Goal: Task Accomplishment & Management: Manage account settings

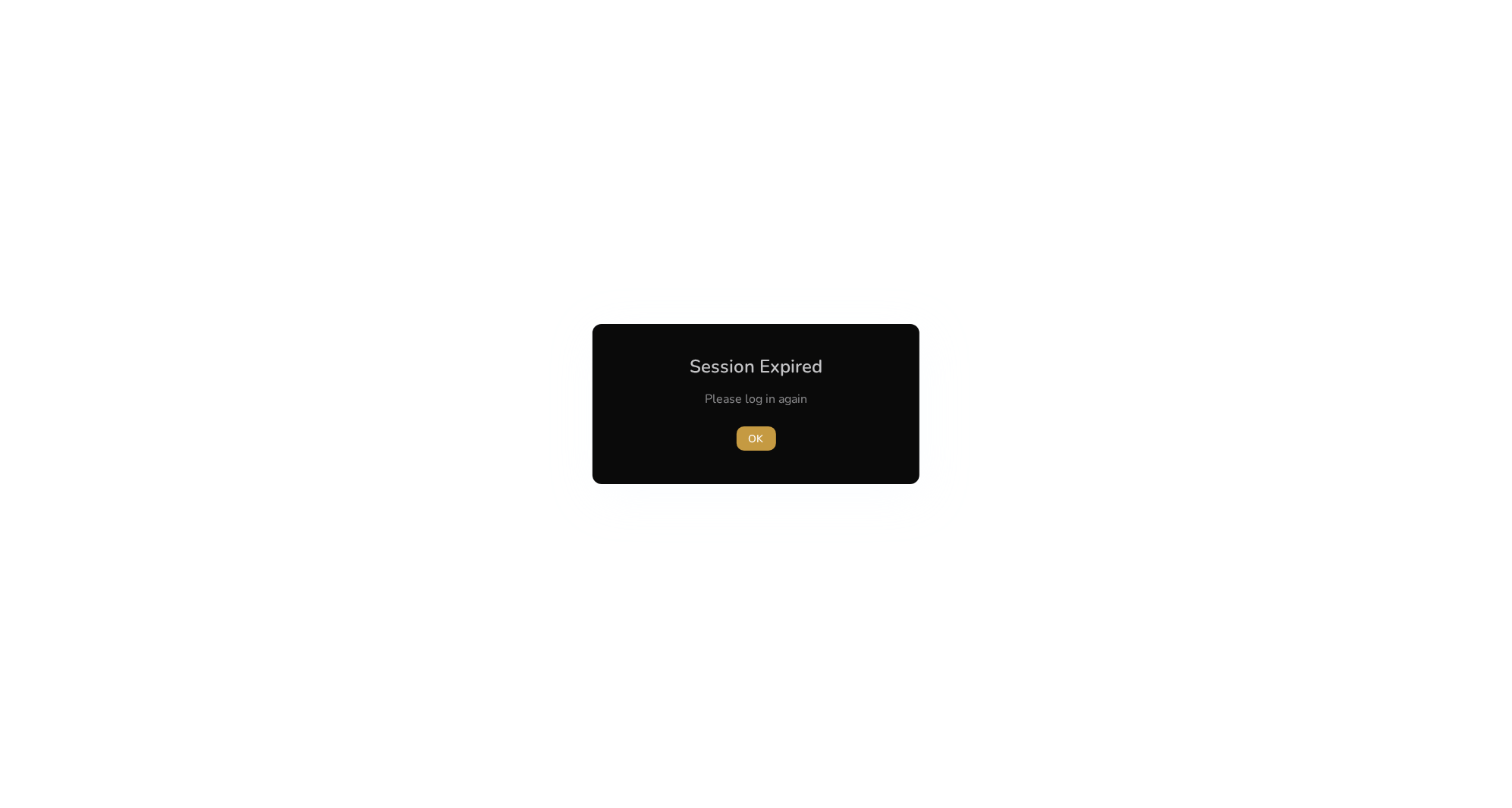
click at [756, 447] on span "button" at bounding box center [756, 438] width 40 height 36
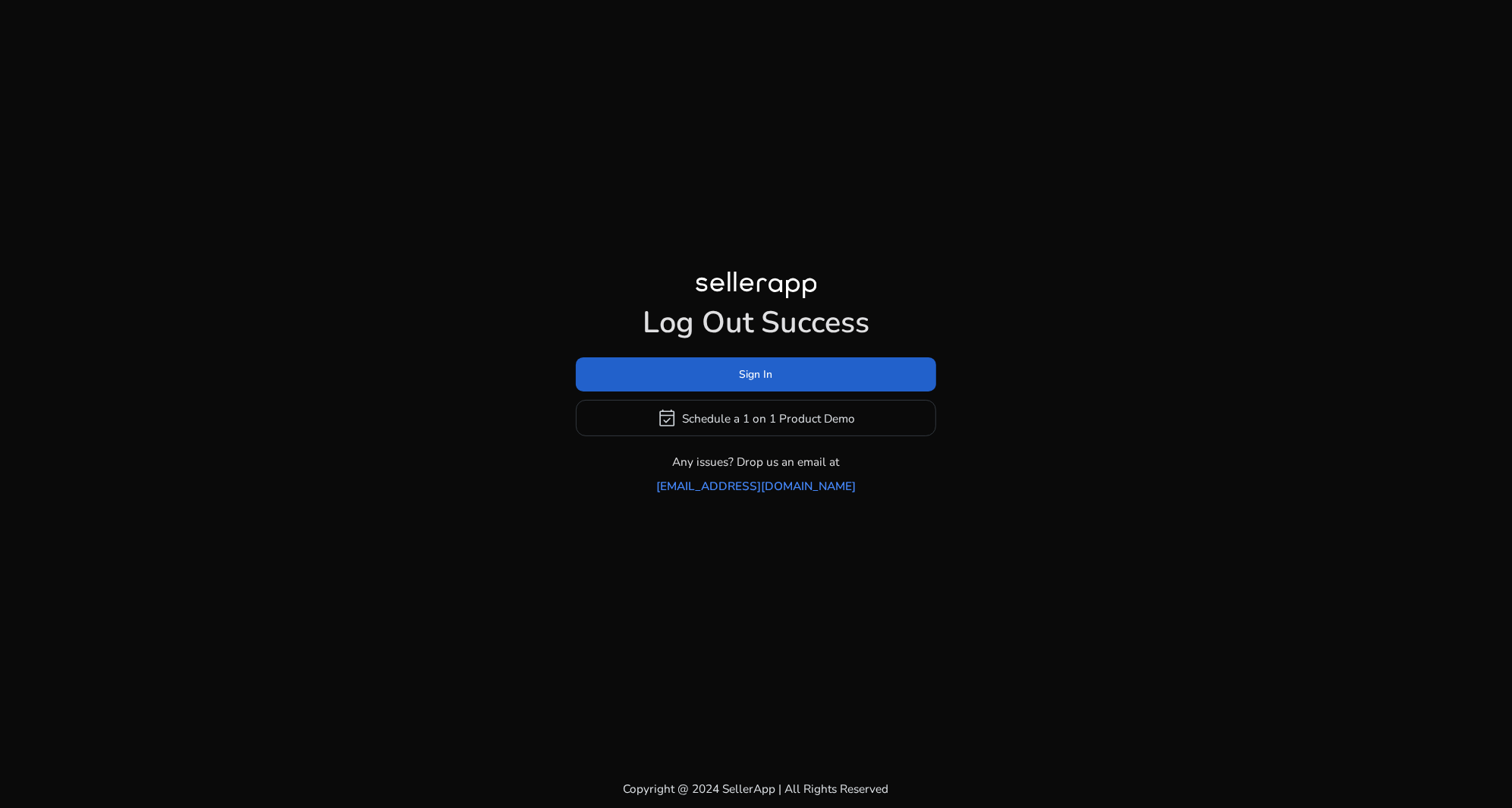
click at [770, 372] on span at bounding box center [756, 374] width 361 height 36
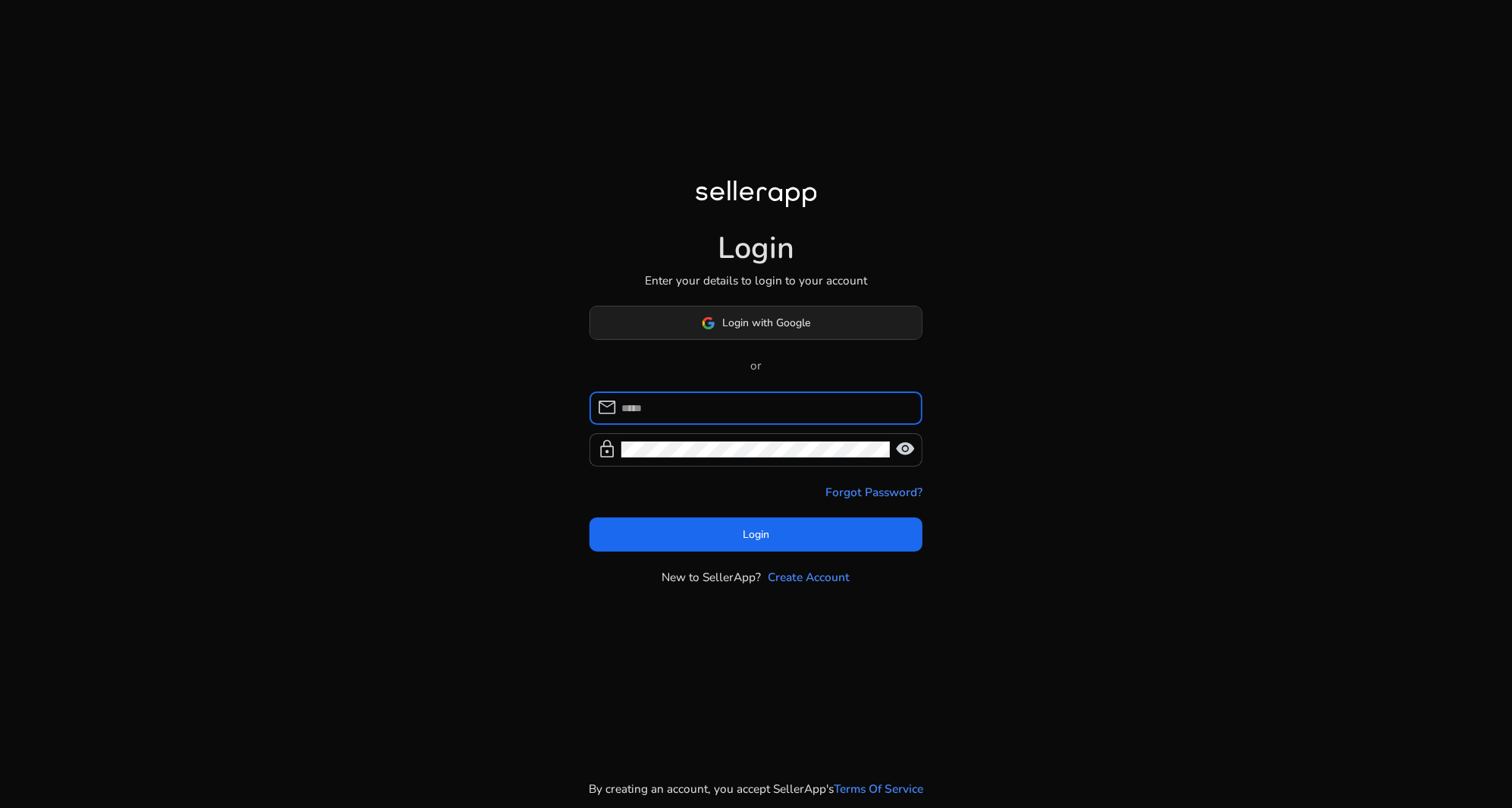
click at [750, 308] on span at bounding box center [756, 323] width 332 height 36
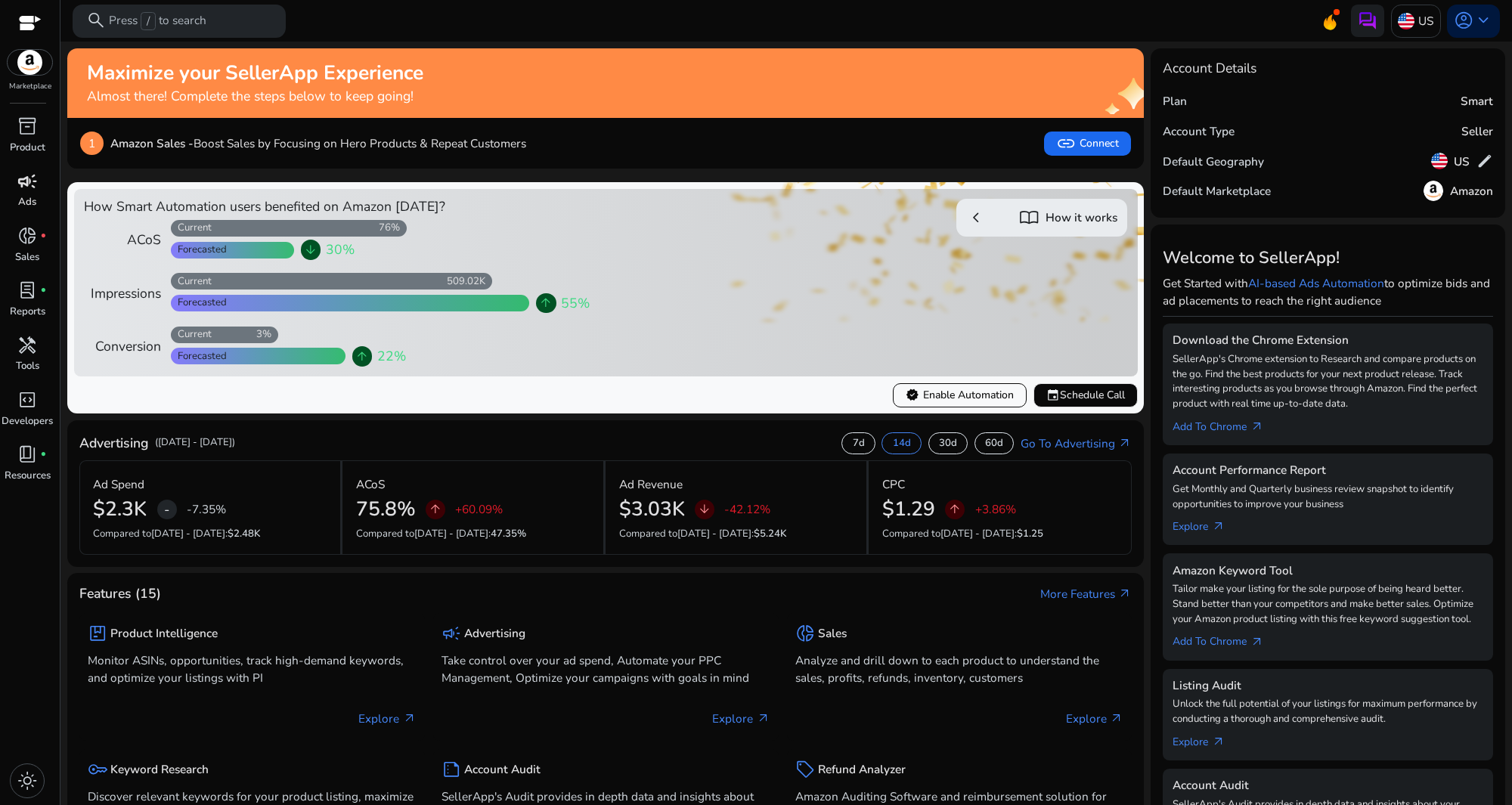
click at [35, 189] on span "campaign" at bounding box center [27, 181] width 19 height 19
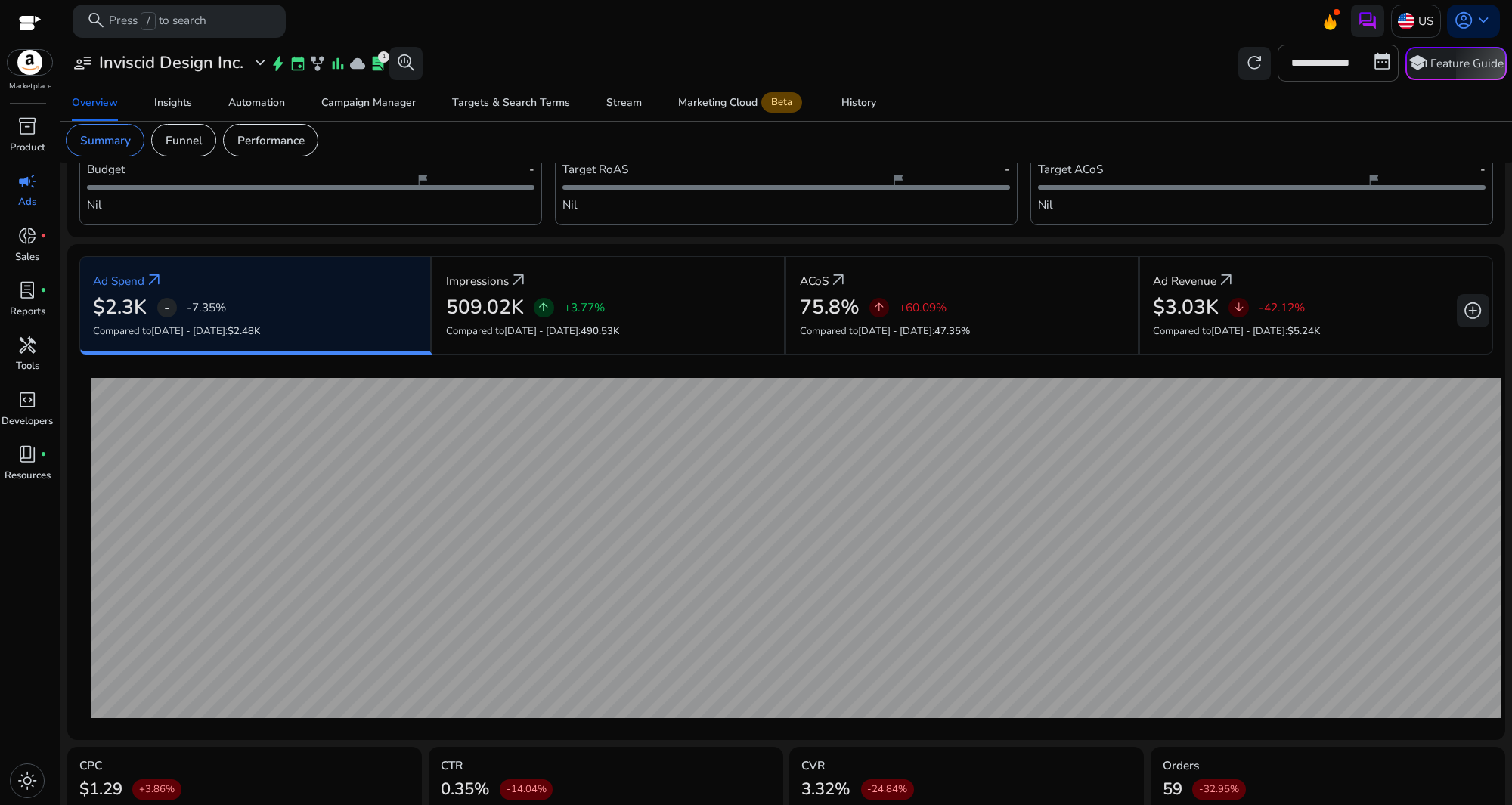
scroll to position [143, 0]
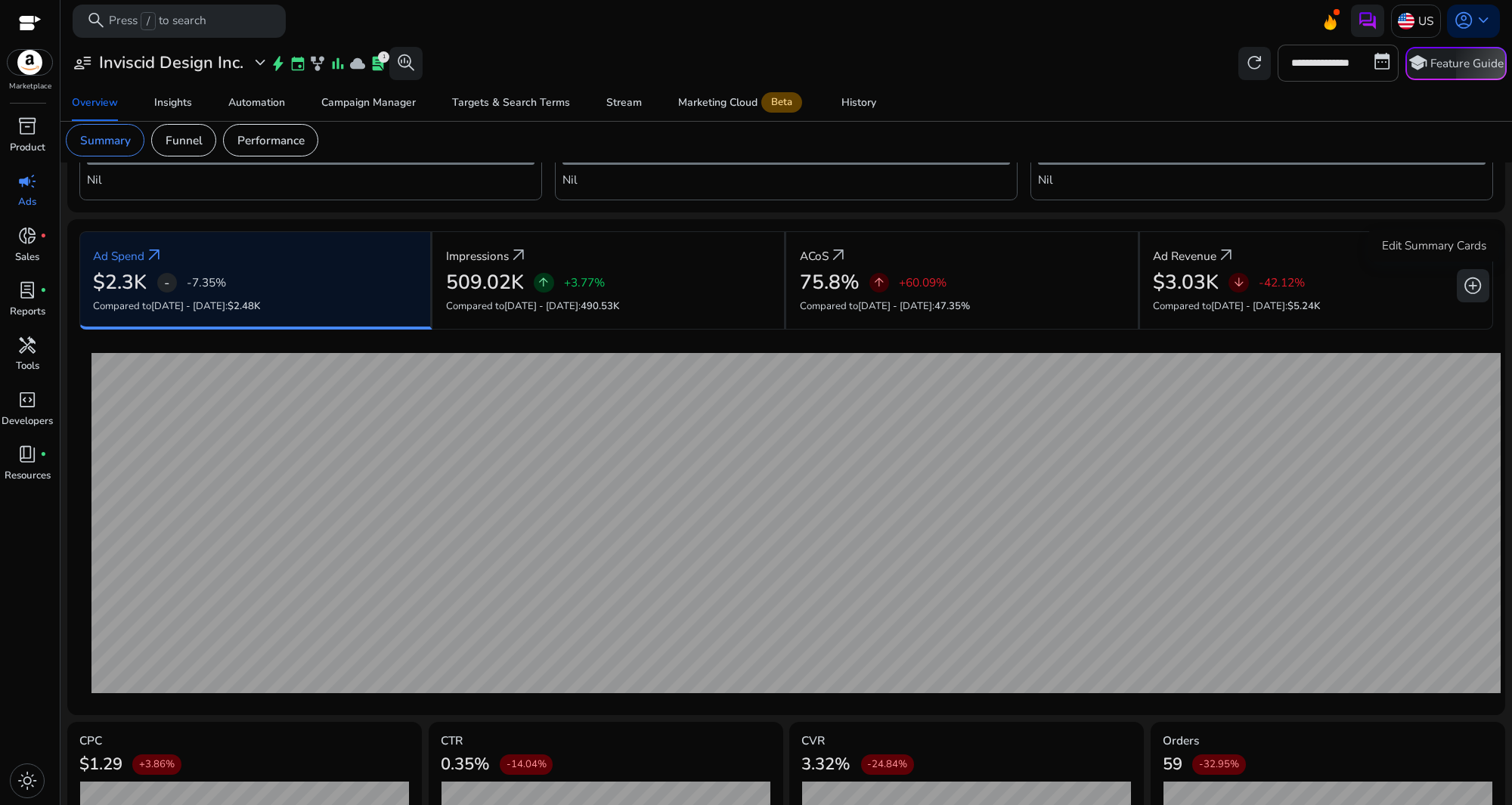
click at [1469, 288] on span "add_circle" at bounding box center [1472, 285] width 19 height 19
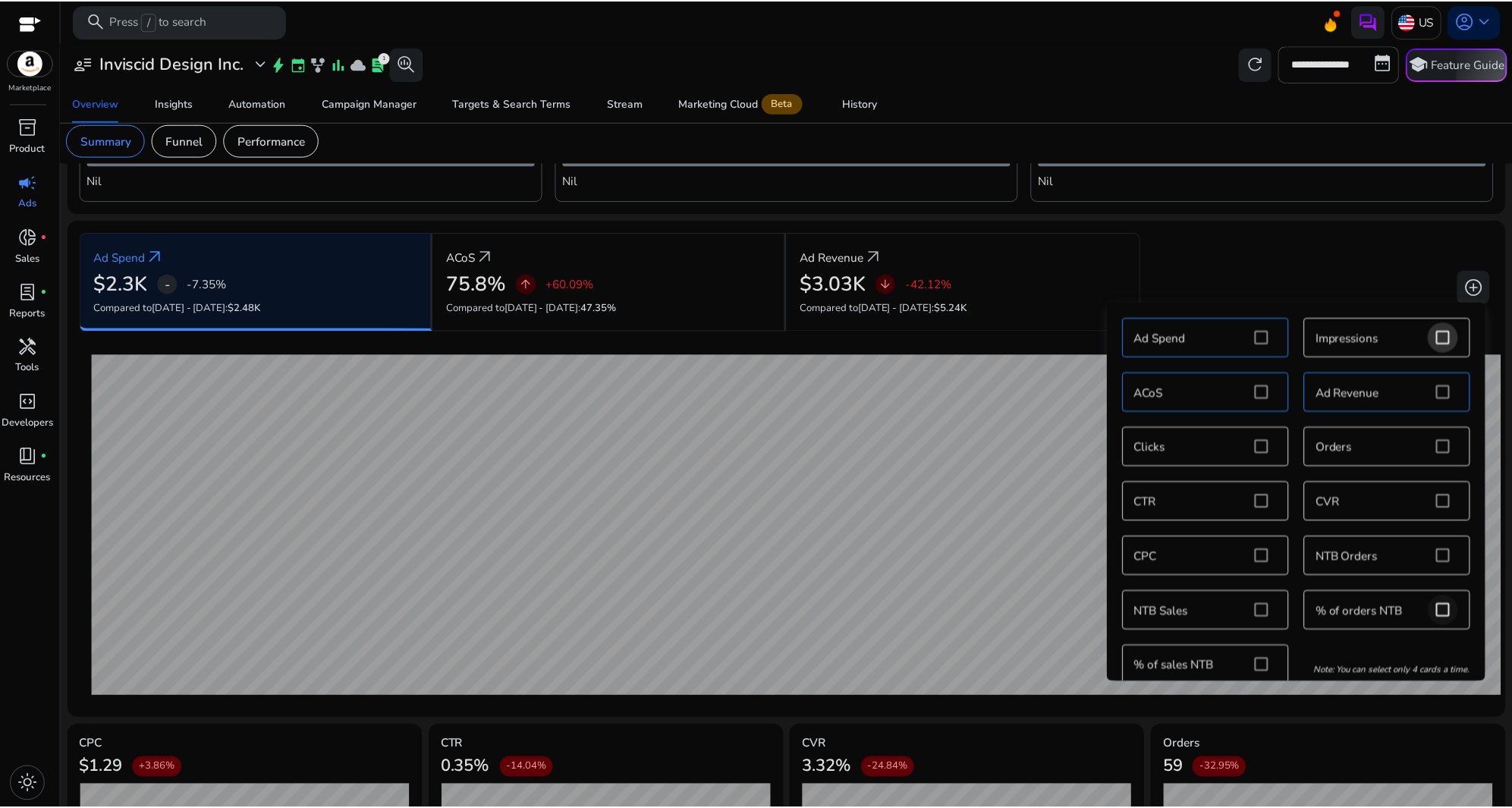
scroll to position [13, 0]
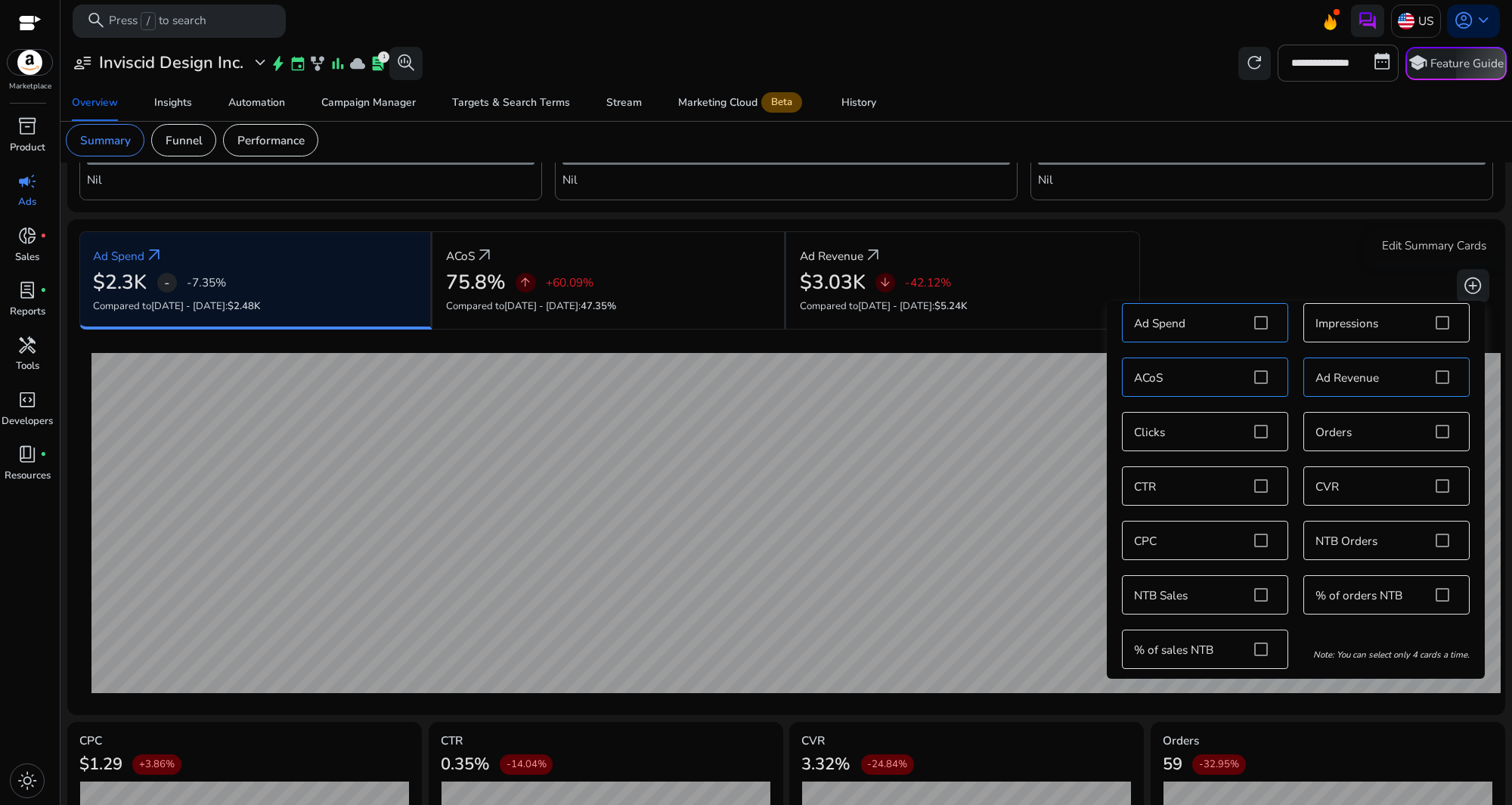
click at [1422, 235] on div "Edit Summary Cards" at bounding box center [1434, 245] width 131 height 32
click at [1463, 279] on span "add_circle" at bounding box center [1472, 285] width 19 height 19
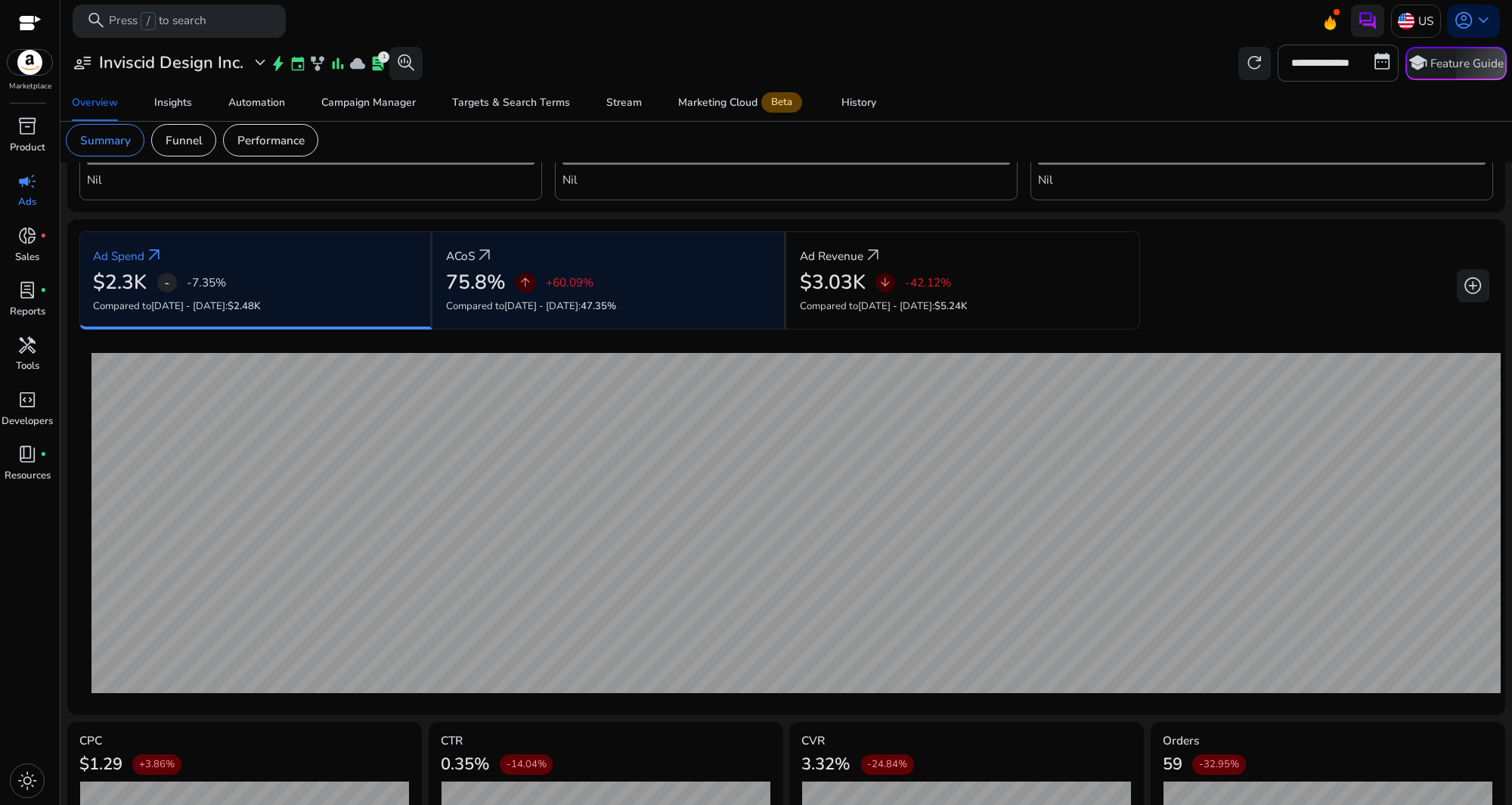
click at [661, 264] on div "ACoS arrow_outward" at bounding box center [607, 255] width 324 height 30
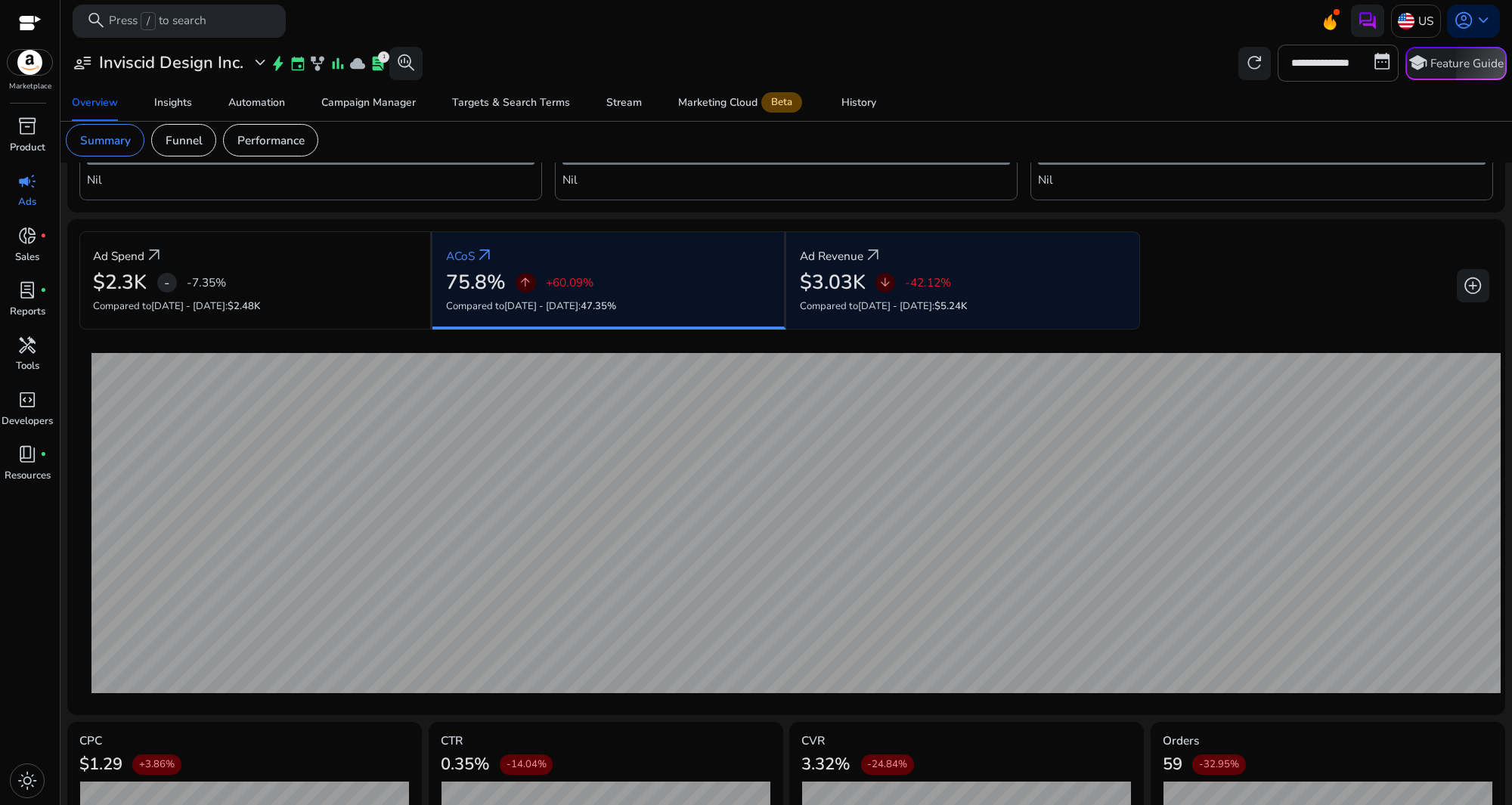
click at [964, 288] on div "$3.03K arrow_downward -42.12%" at bounding box center [962, 282] width 326 height 24
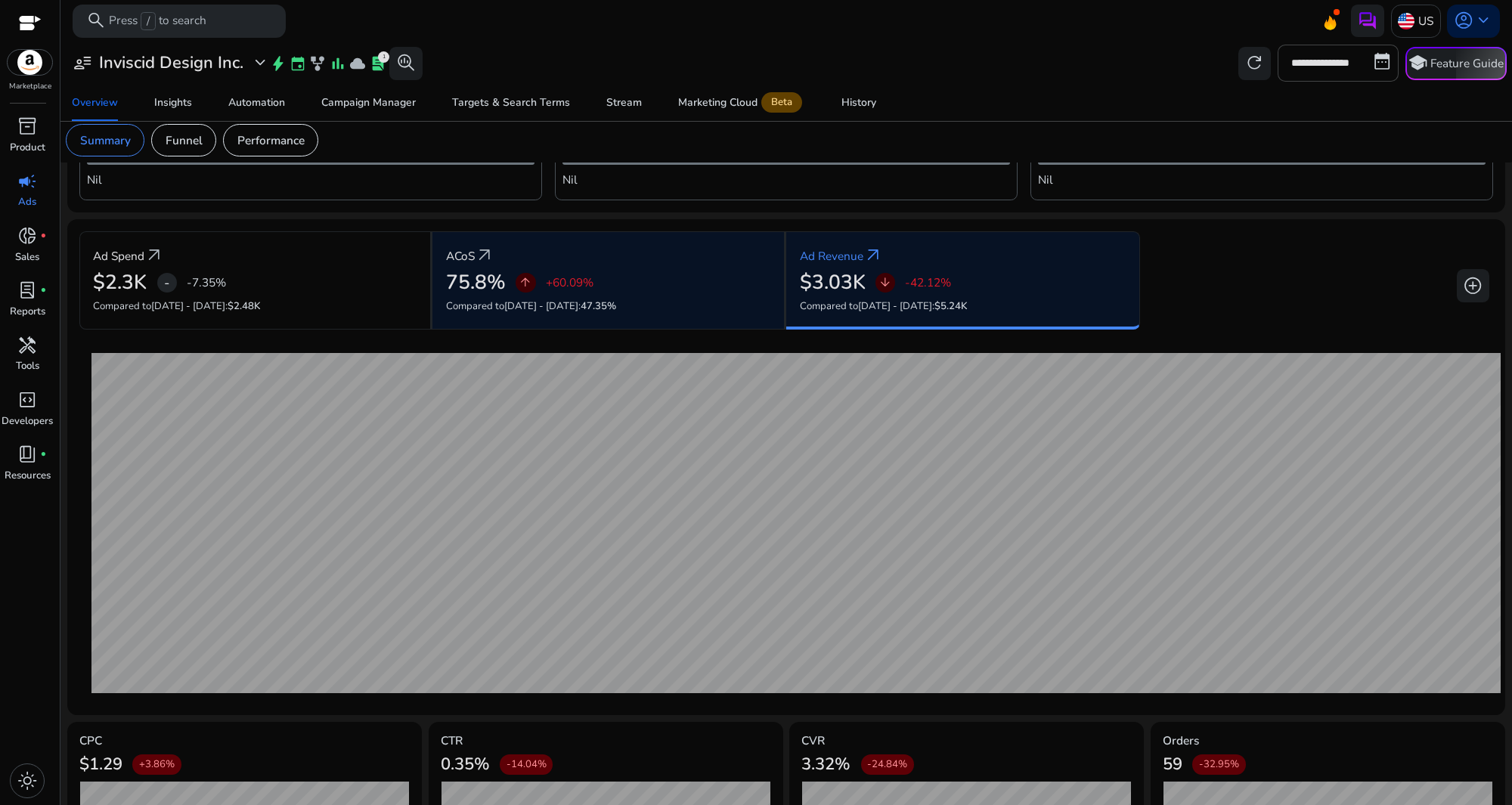
click at [674, 295] on div "ACoS arrow_outward 75.8% arrow_upward +60.09% Compared to [DATE] - [DATE] : 47.…" at bounding box center [609, 281] width 353 height 99
